Goal: Information Seeking & Learning: Find specific fact

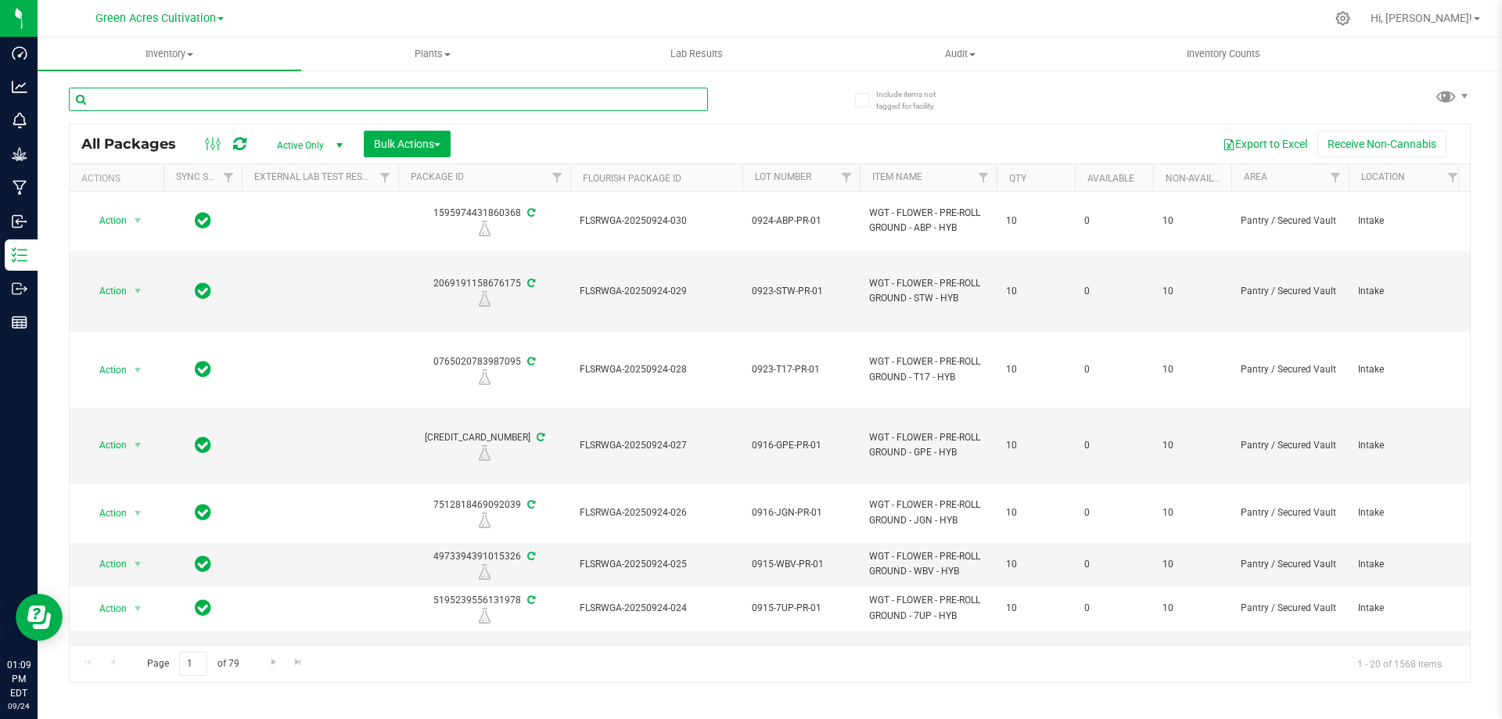
click at [214, 95] on input "text" at bounding box center [388, 99] width 639 height 23
paste input "SN-250613-SRZ-09-PR"
type input "SN-250613-SRZ-09-PR"
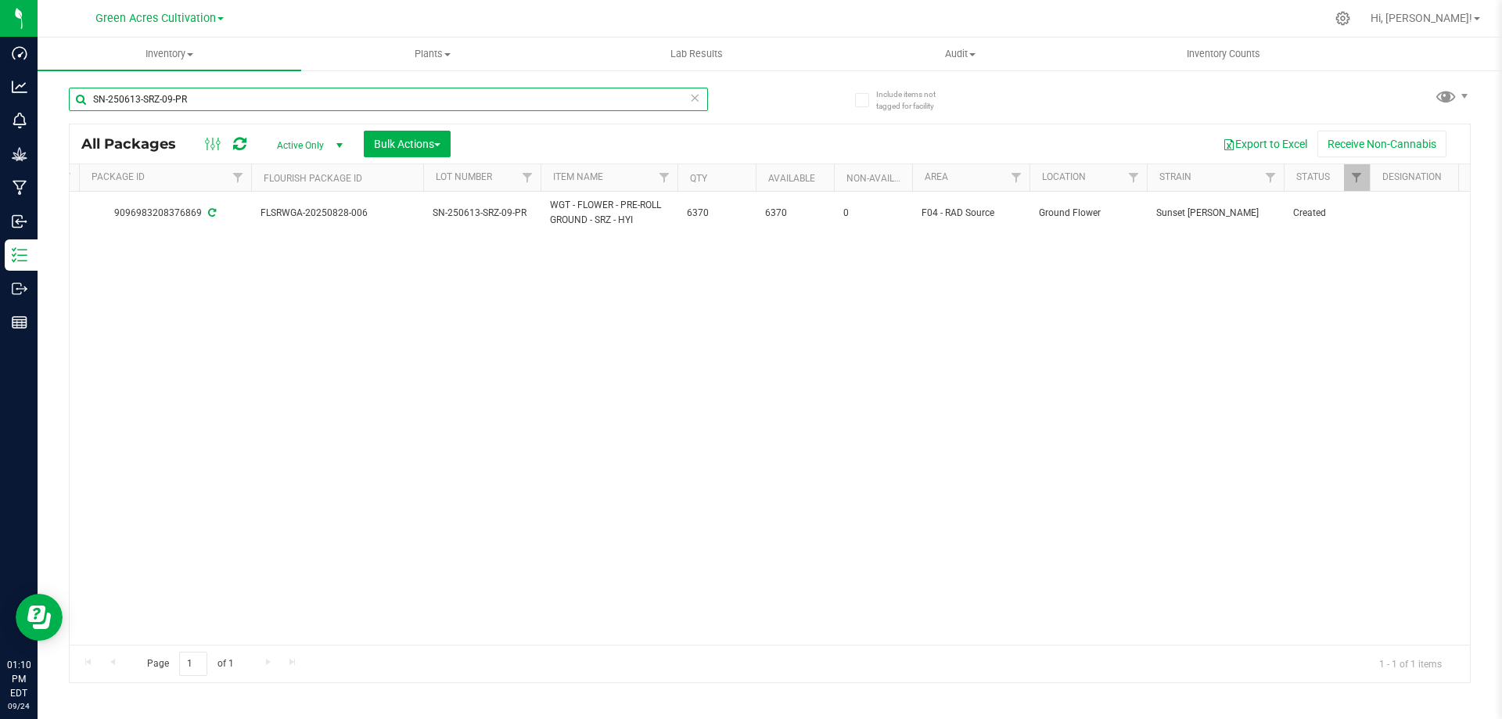
scroll to position [0, 324]
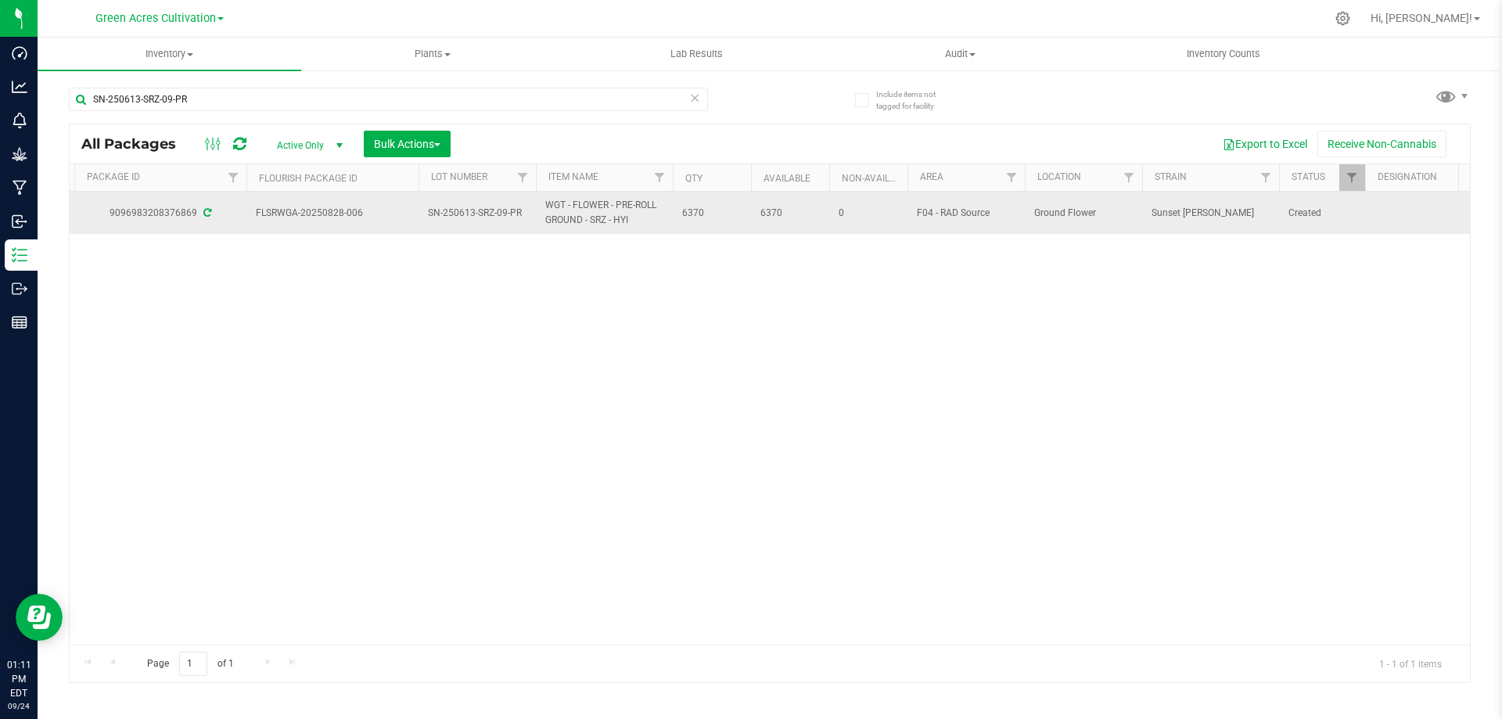
click at [497, 214] on span "SN-250613-SRZ-09-PR" at bounding box center [477, 213] width 99 height 15
click at [497, 214] on input "SN-250613-SRZ-09-PR" at bounding box center [474, 213] width 112 height 24
click at [439, 208] on input "GA-SEP25SRZ01" at bounding box center [474, 213] width 112 height 24
type input "P-SEP25SRZ01"
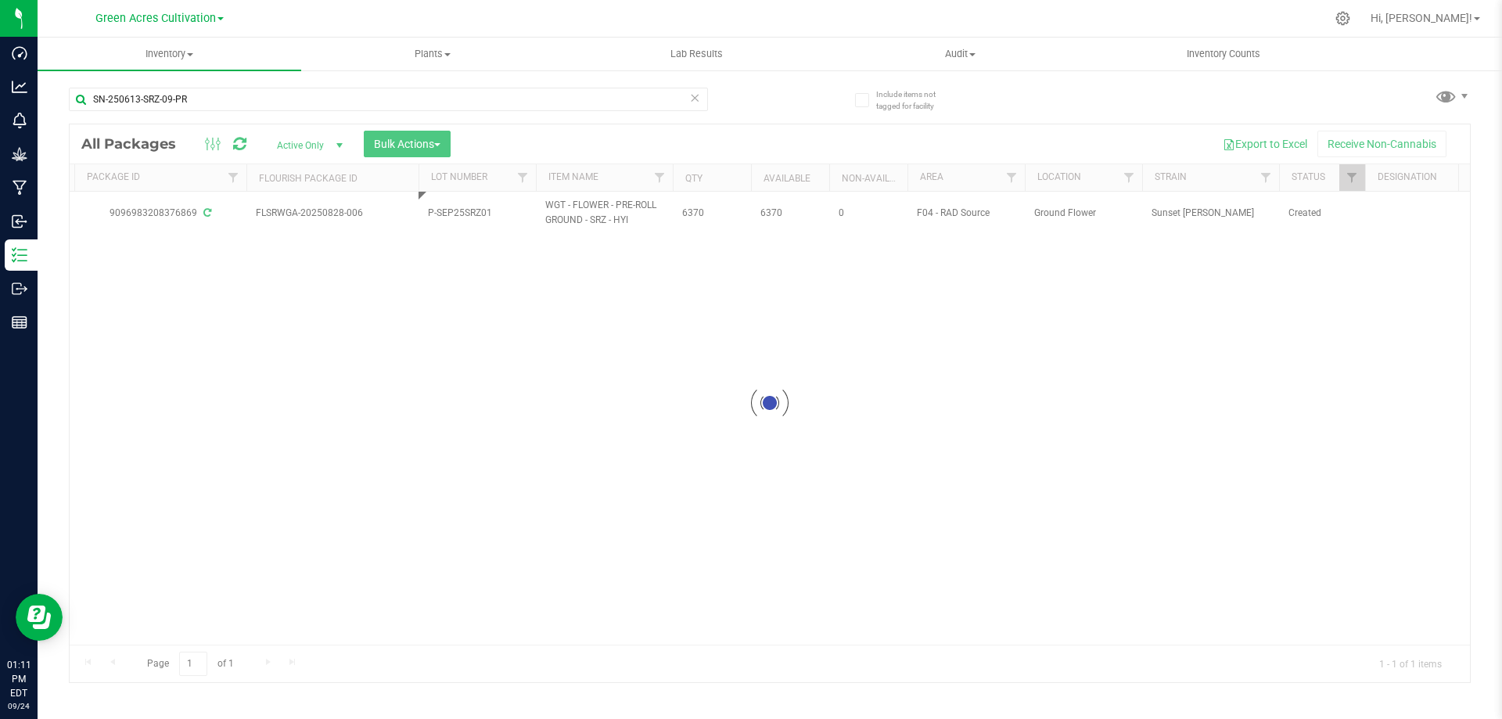
click at [630, 478] on div "Loading... All Packages Active Only Active Only Lab Samples Locked All External…" at bounding box center [770, 403] width 1402 height 559
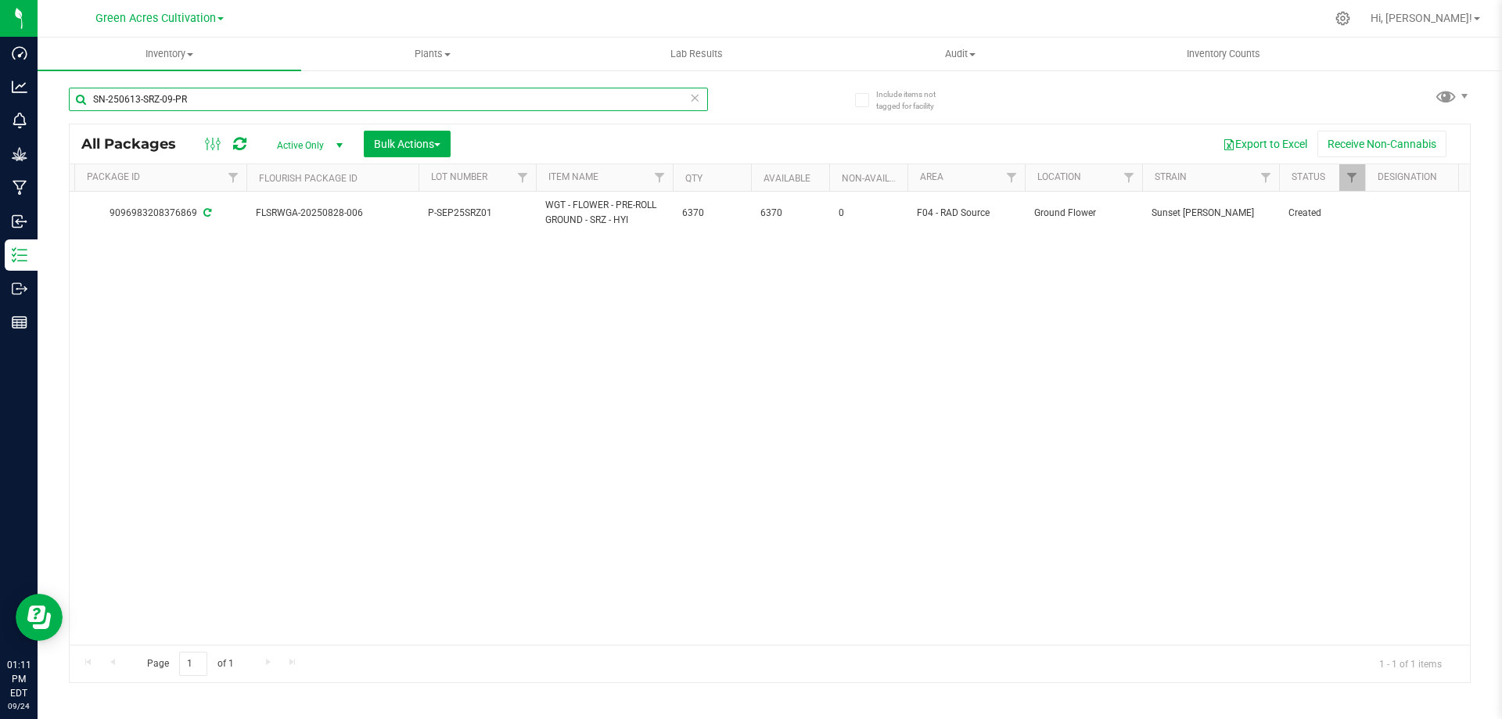
drag, startPoint x: 203, startPoint y: 95, endPoint x: 47, endPoint y: 88, distance: 156.7
click at [47, 88] on div "Include items not tagged for facility SN-250613-SRZ-09-PR All Packages Active O…" at bounding box center [770, 307] width 1465 height 477
paste input "718-SWT-06"
drag, startPoint x: 207, startPoint y: 95, endPoint x: 68, endPoint y: 92, distance: 139.3
click at [68, 92] on div "Include items not tagged for facility SN-250718-SWT-06-PR All Packages Active O…" at bounding box center [770, 307] width 1465 height 477
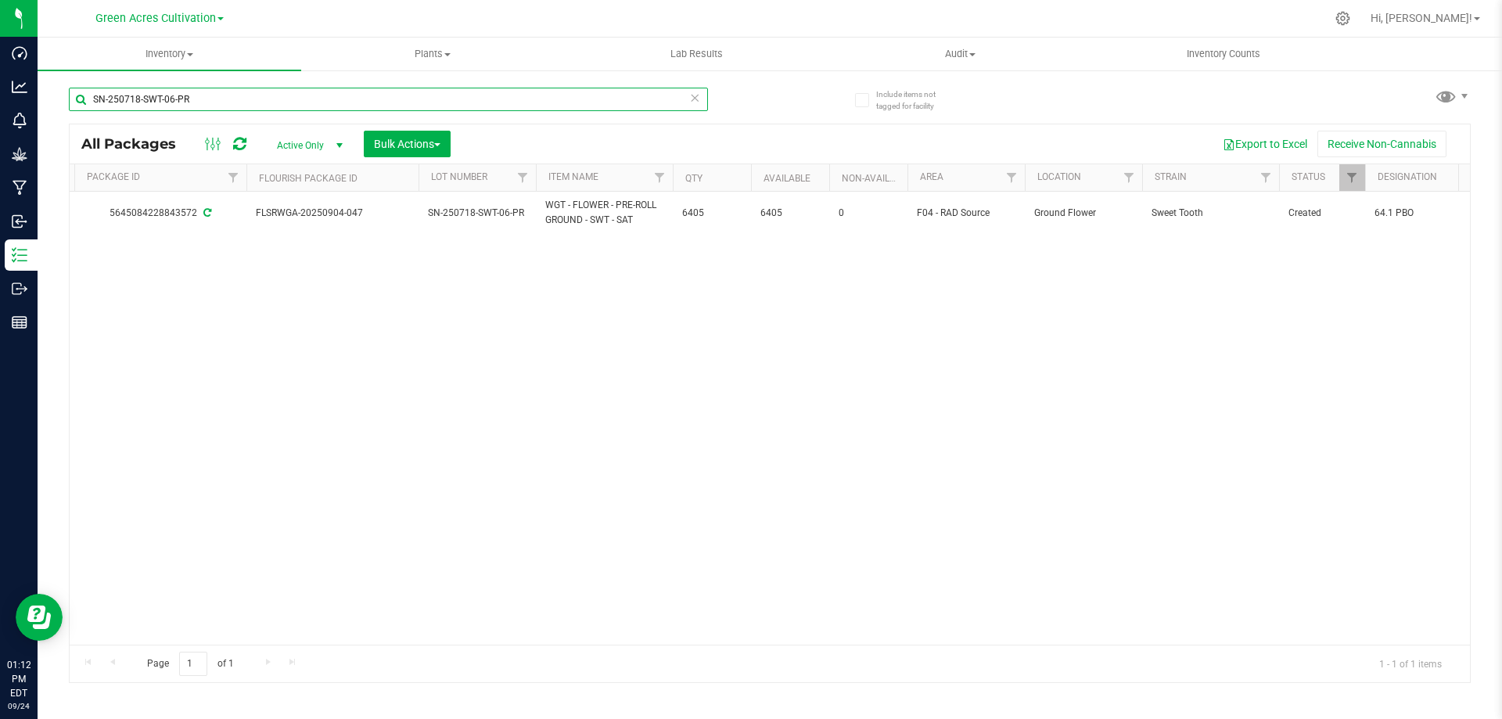
paste input "GA-SEP25SWT02"
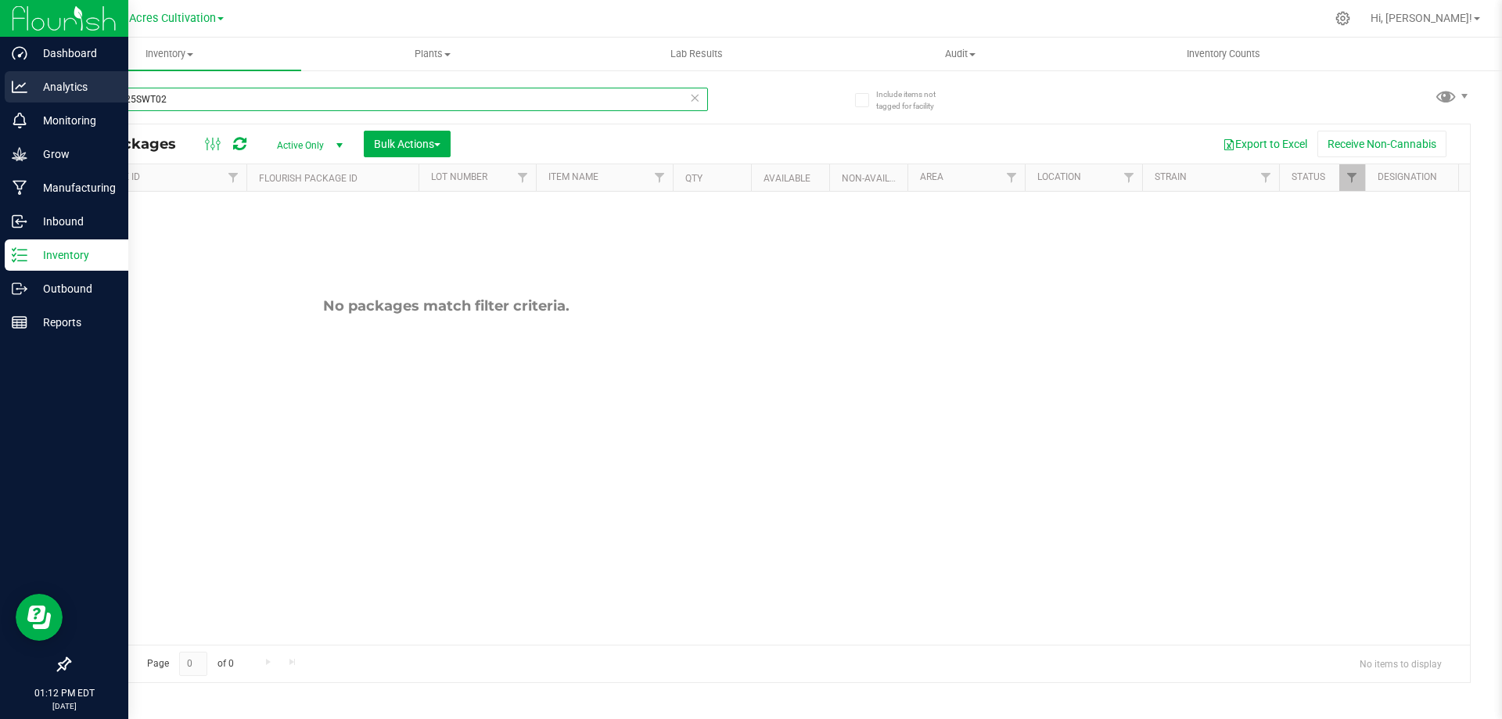
drag, startPoint x: 196, startPoint y: 99, endPoint x: 17, endPoint y: 95, distance: 178.5
click at [17, 95] on div "Dashboard Analytics Monitoring Grow Manufacturing Inbound Inventory Outbound Re…" at bounding box center [751, 359] width 1502 height 719
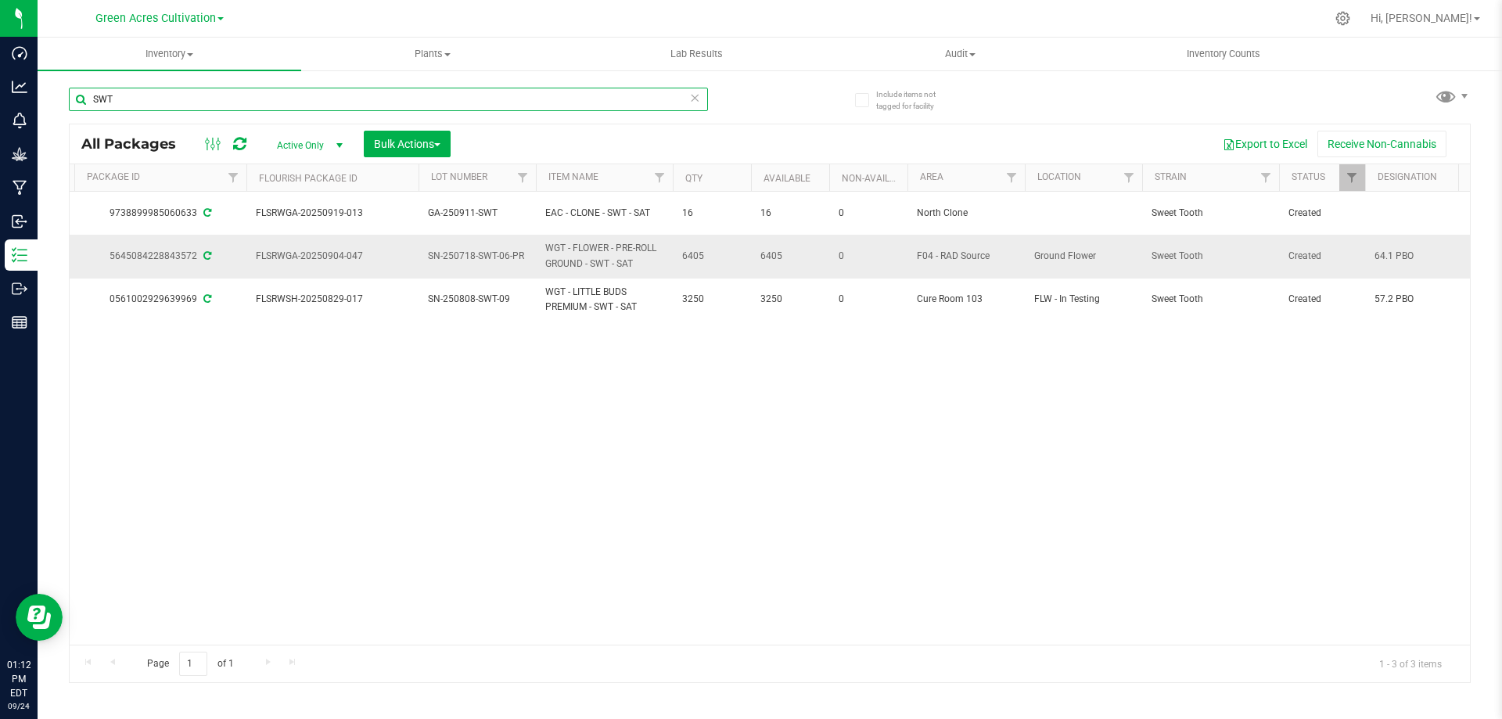
type input "SWT"
click at [458, 249] on span "SN-250718-SWT-06-PR" at bounding box center [477, 256] width 99 height 15
click at [458, 246] on input "SN-250718-SWT-06-PR" at bounding box center [474, 256] width 112 height 24
click at [437, 247] on input "GA-SEP25SWT02" at bounding box center [474, 256] width 112 height 24
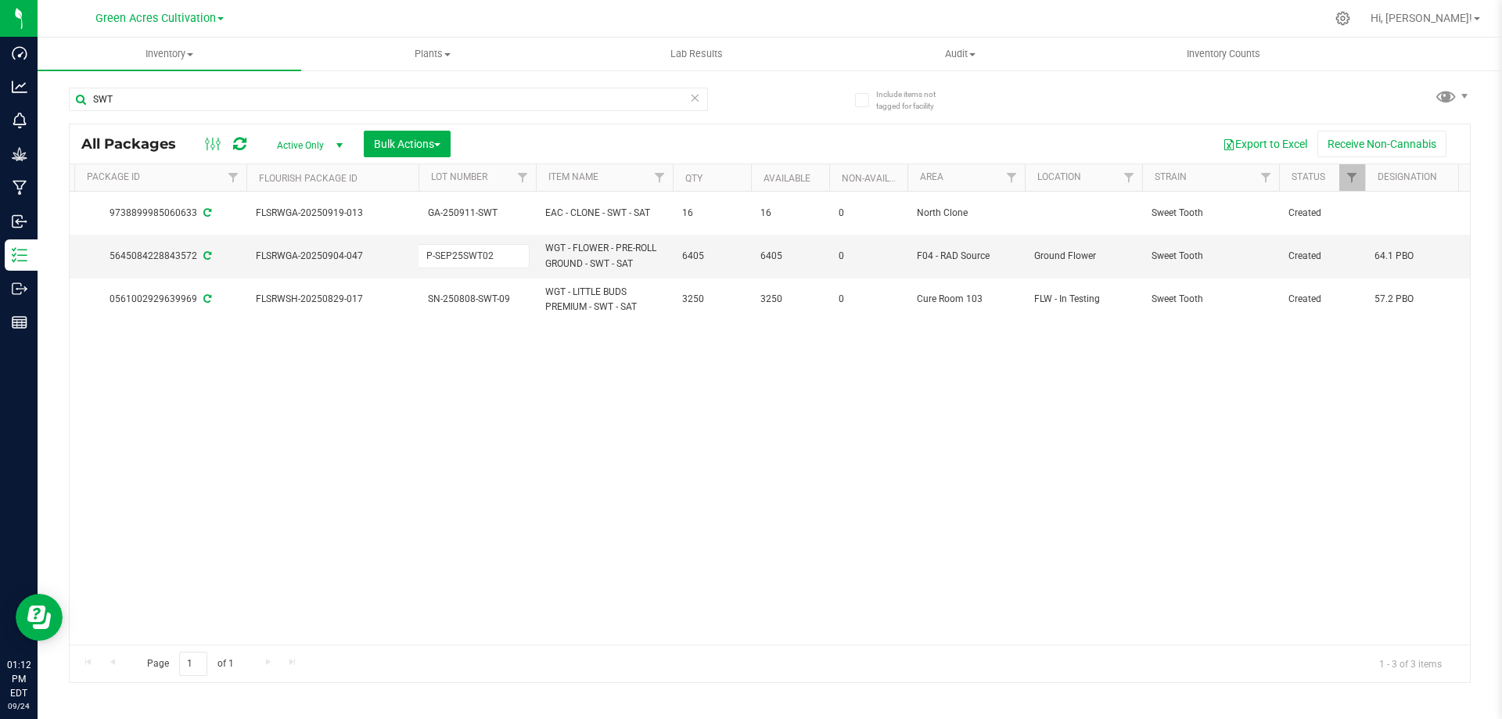
type input "P-SEP25SWT02"
click at [629, 446] on div "Action Action Adjust qty Create package Create plants Edit attributes Global in…" at bounding box center [770, 418] width 1401 height 453
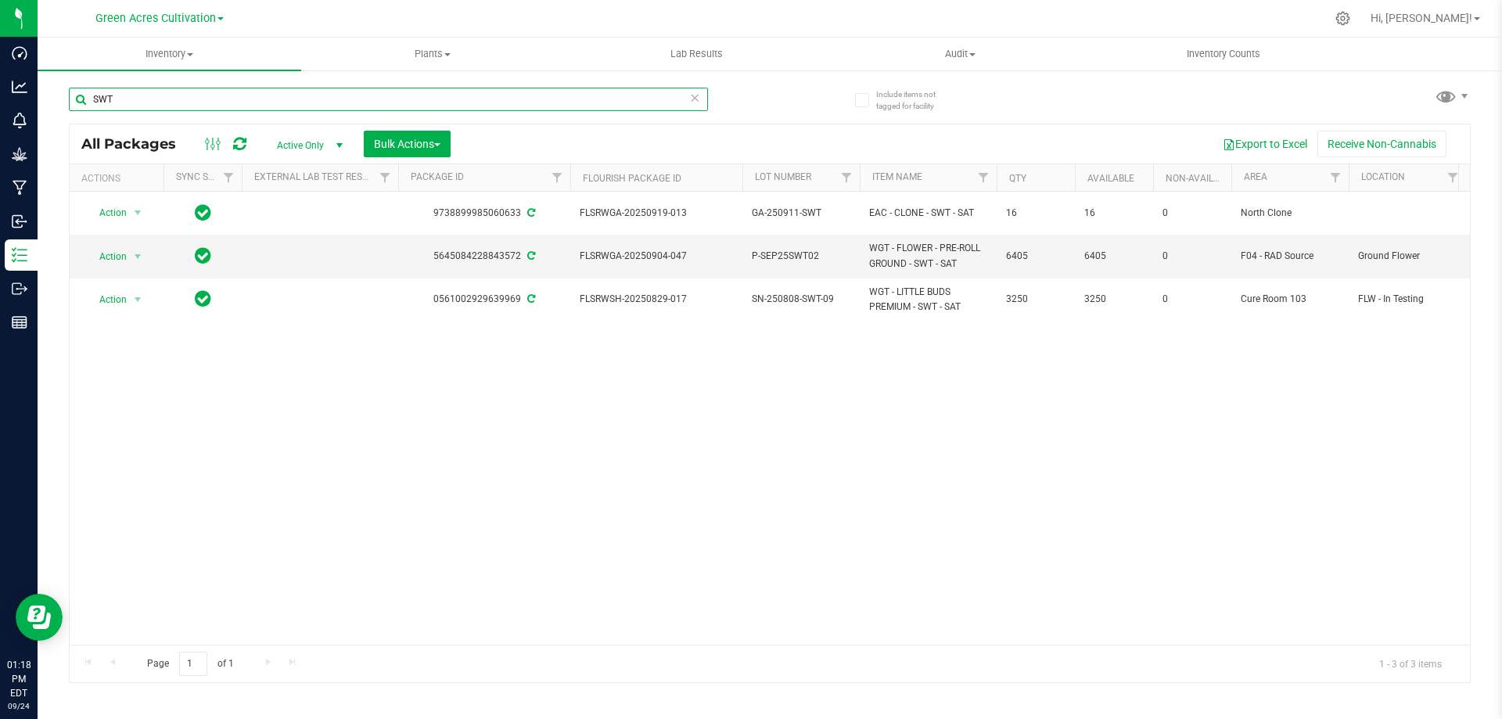
drag, startPoint x: 189, startPoint y: 95, endPoint x: 68, endPoint y: 94, distance: 121.3
click at [69, 92] on input "SWT" at bounding box center [388, 99] width 639 height 23
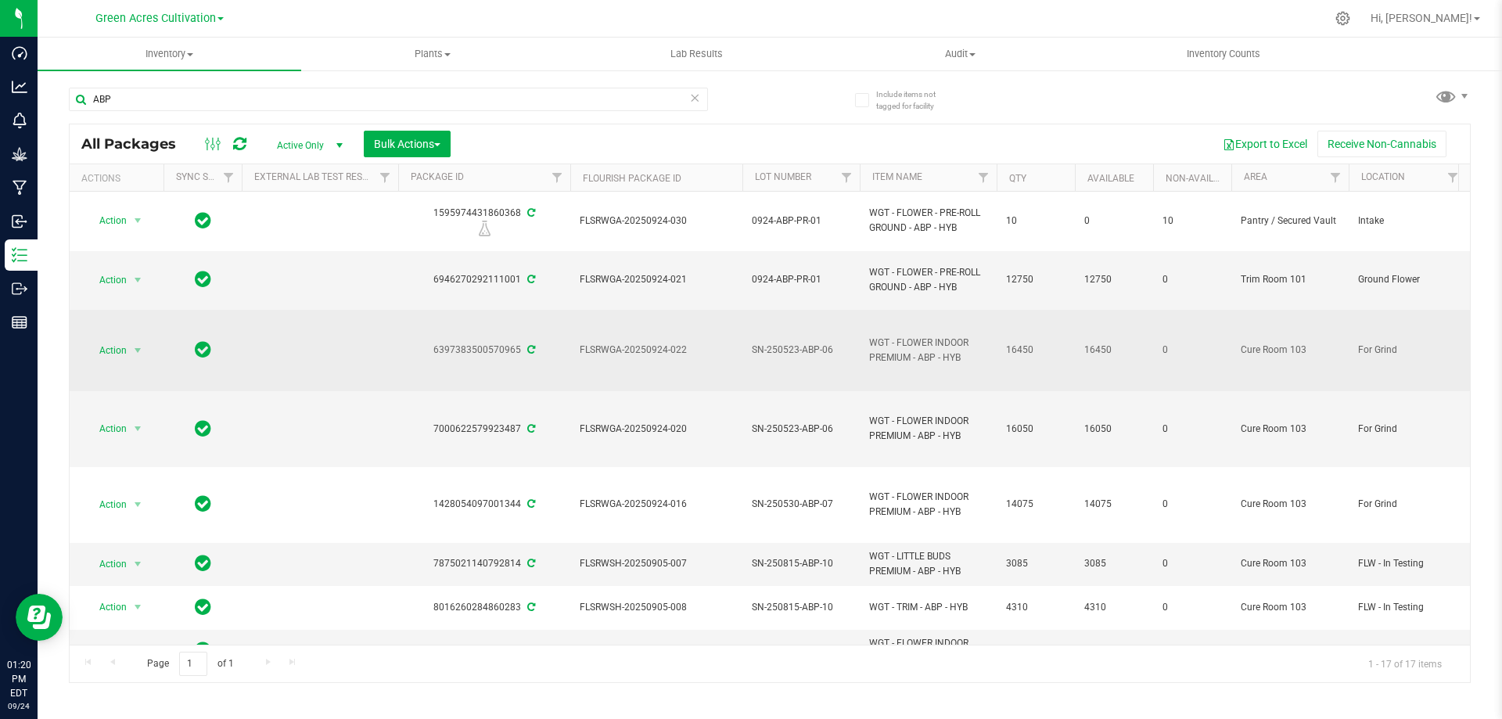
drag, startPoint x: 579, startPoint y: 351, endPoint x: 1057, endPoint y: 346, distance: 478.1
copy tr "FLSRWGA-20250924-022 SN-250523-ABP-06 WGT - FLOWER INDOOR PREMIUM - ABP - HYB 1…"
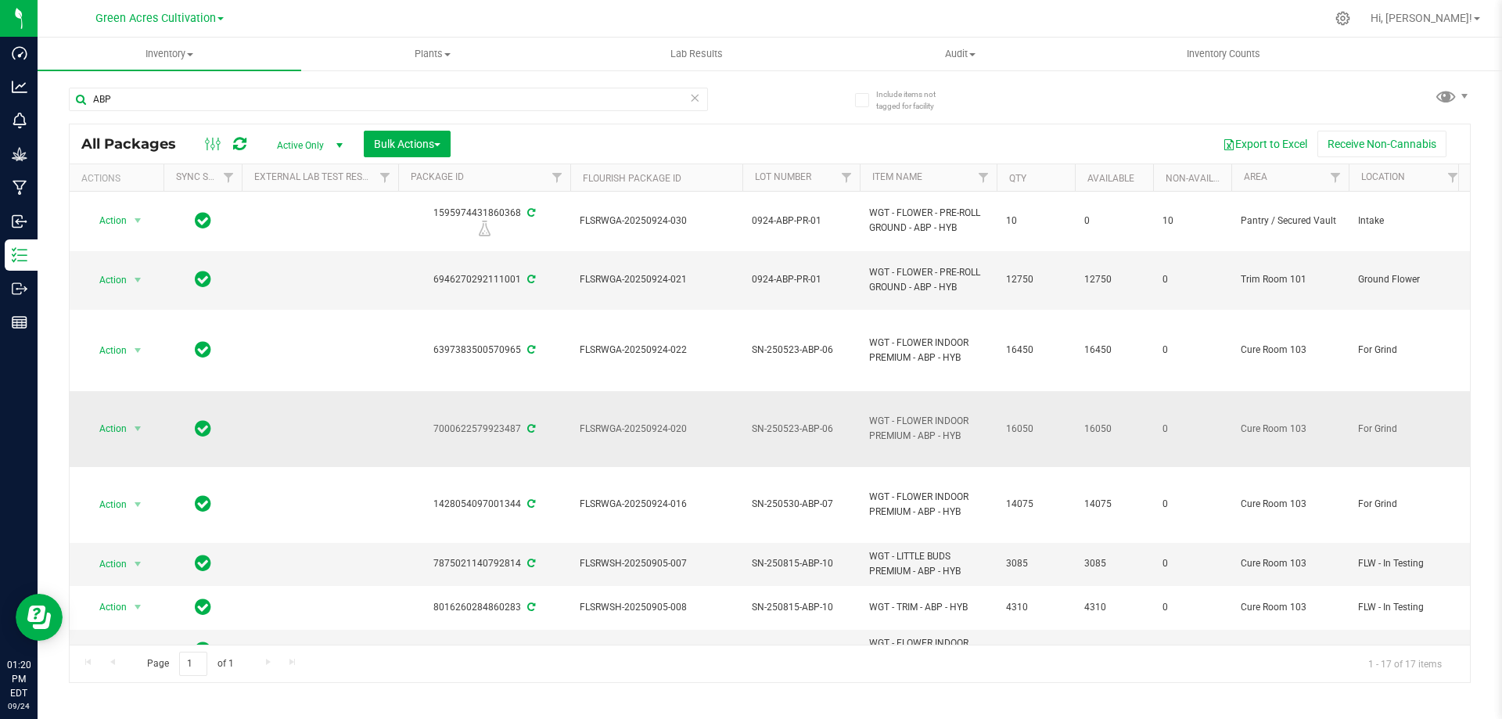
drag, startPoint x: 574, startPoint y: 428, endPoint x: 1052, endPoint y: 426, distance: 477.3
copy tr "FLSRWGA-20250924-020 SN-250523-ABP-06 WGT - FLOWER INDOOR PREMIUM - ABP - HYB 1…"
drag, startPoint x: 145, startPoint y: 81, endPoint x: 67, endPoint y: 80, distance: 78.3
click at [67, 80] on div "Include items not tagged for facility ABP All Packages Active Only Active Only …" at bounding box center [770, 307] width 1465 height 477
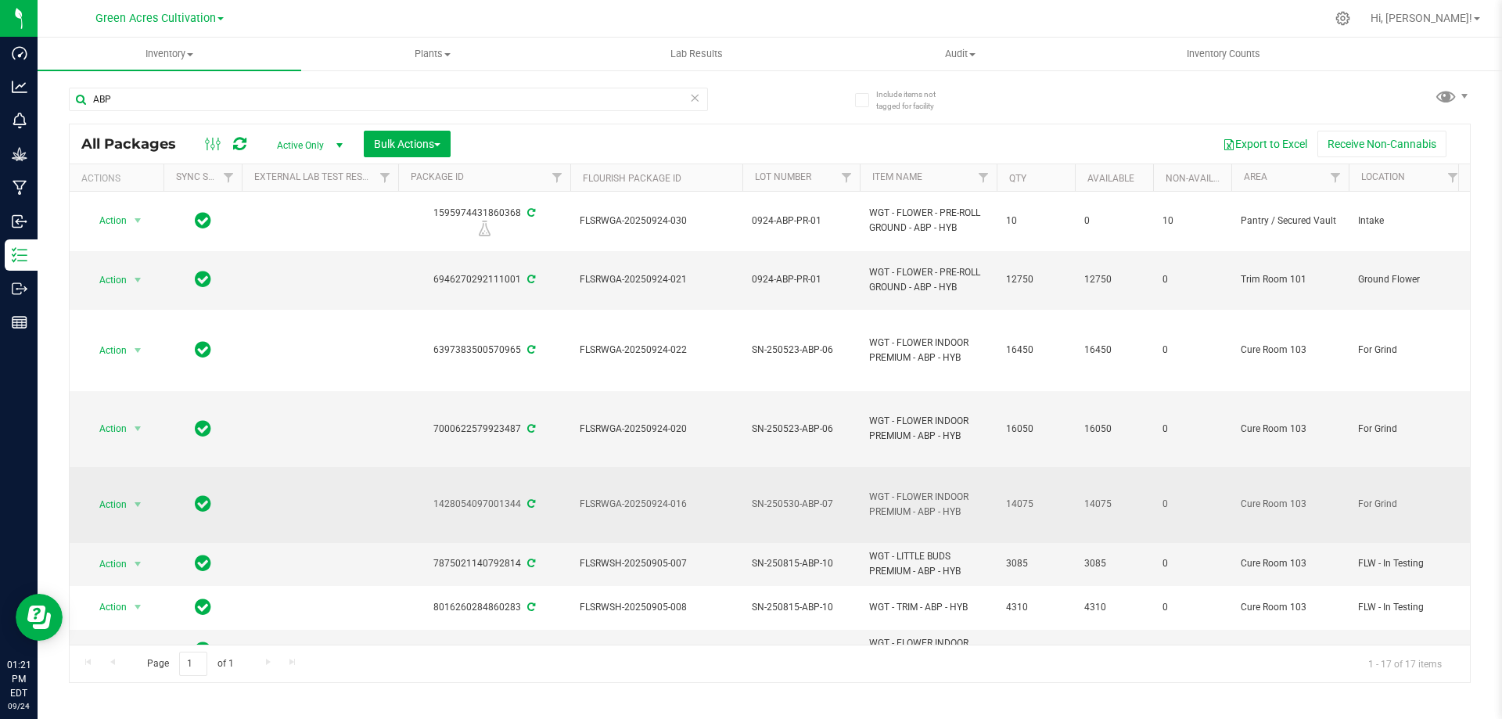
drag, startPoint x: 574, startPoint y: 504, endPoint x: 1043, endPoint y: 505, distance: 469.5
copy tr "FLSRWGA-20250924-016 SN-250530-ABP-07 WGT - FLOWER INDOOR PREMIUM - ABP - HYB 1…"
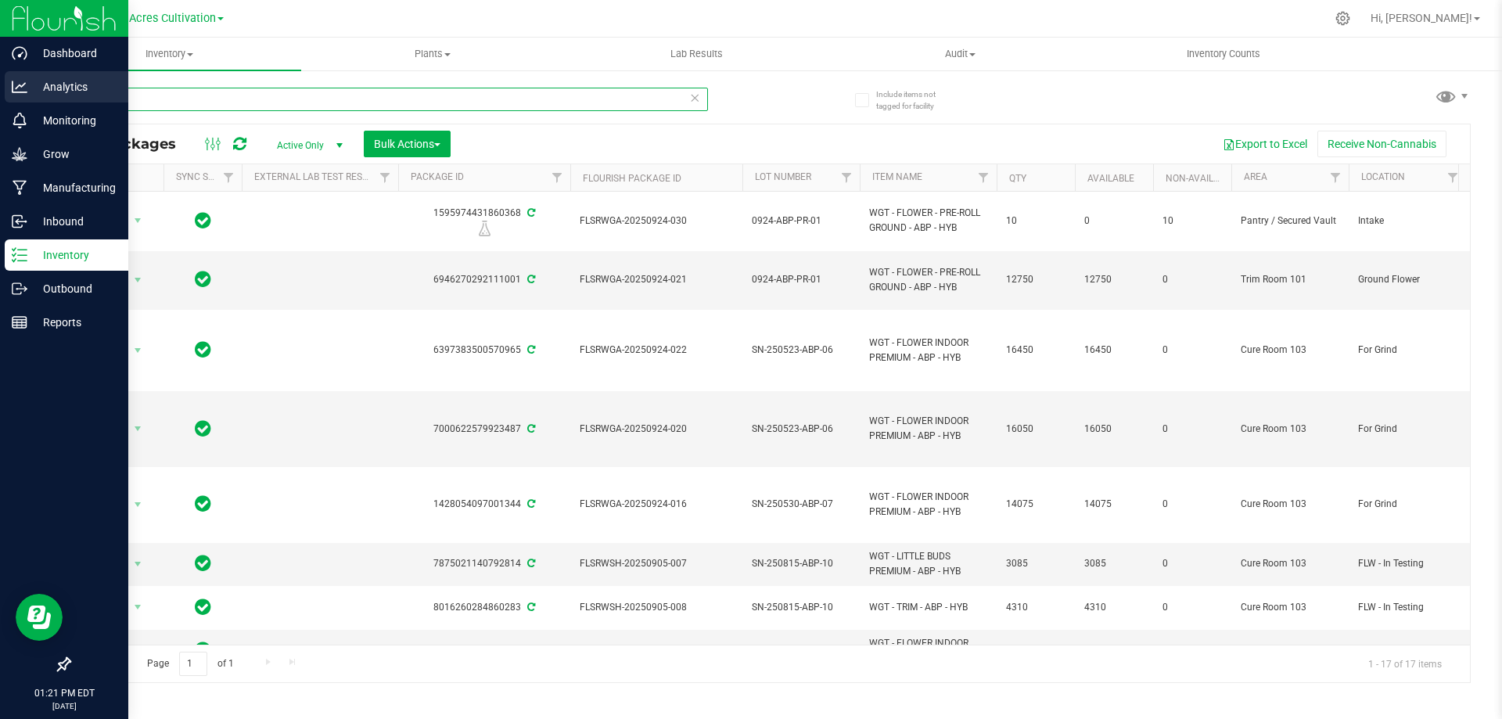
drag, startPoint x: 213, startPoint y: 95, endPoint x: 31, endPoint y: 93, distance: 181.6
click at [31, 93] on div "Dashboard Analytics Monitoring Grow Manufacturing Inbound Inventory Outbound Re…" at bounding box center [751, 359] width 1502 height 719
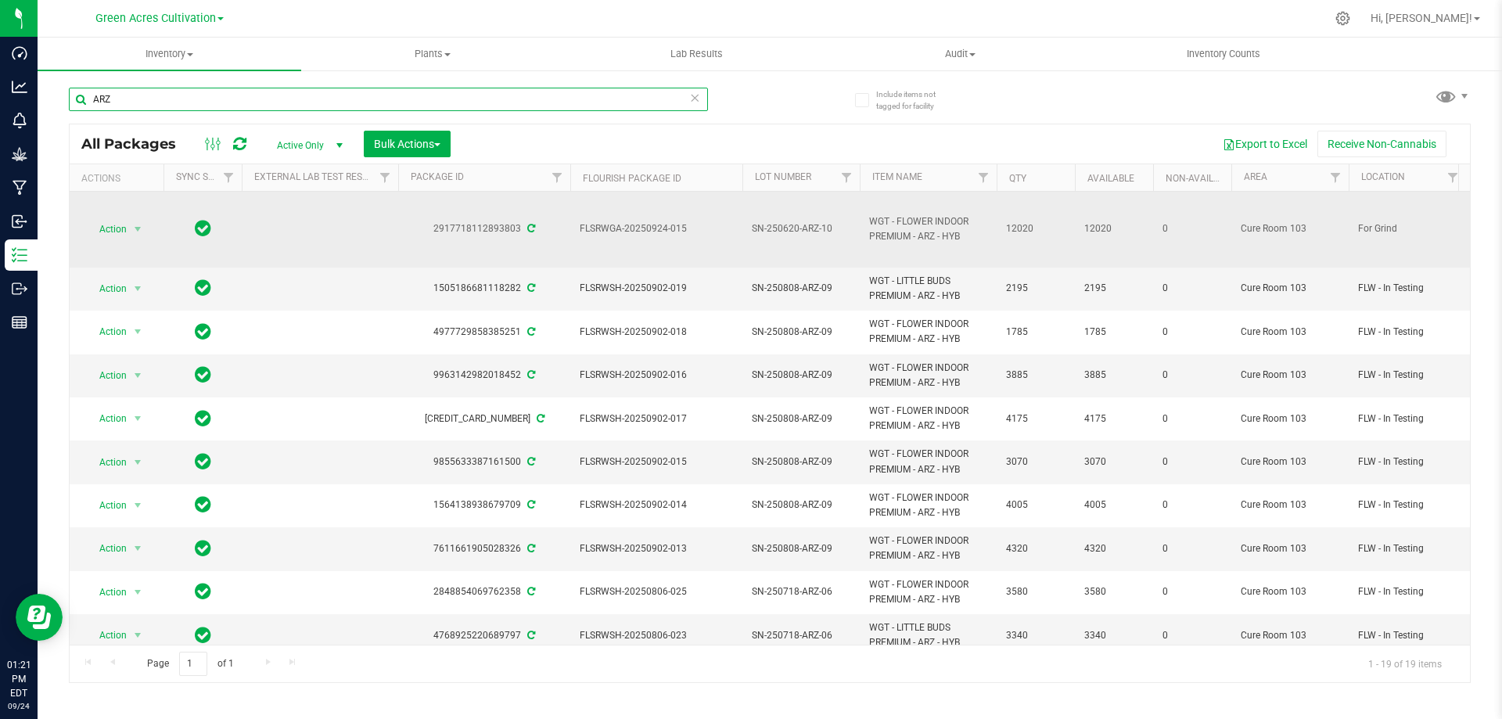
type input "ARZ"
drag, startPoint x: 569, startPoint y: 225, endPoint x: 1052, endPoint y: 232, distance: 483.6
copy tr "FLSRWGA-20250924-015 SN-250620-ARZ-10 WGT - FLOWER INDOOR PREMIUM - ARZ - HYB 1…"
